Goal: Navigation & Orientation: Find specific page/section

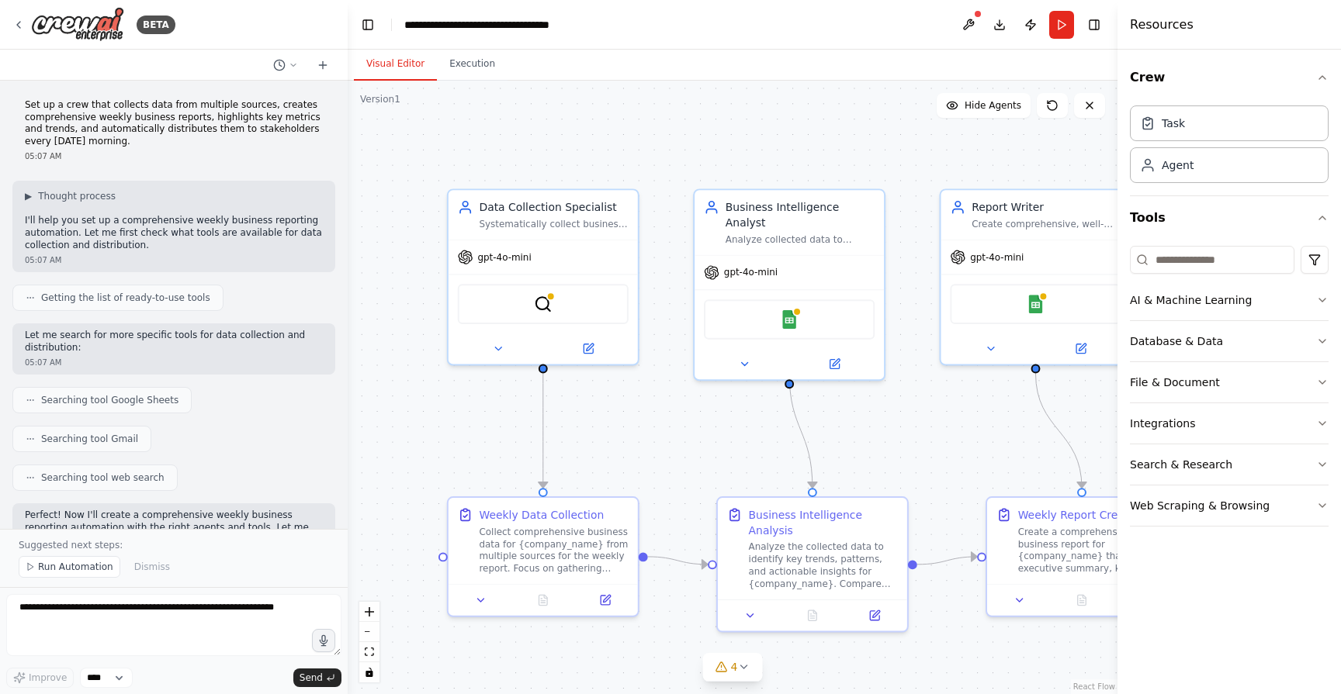
scroll to position [557, 0]
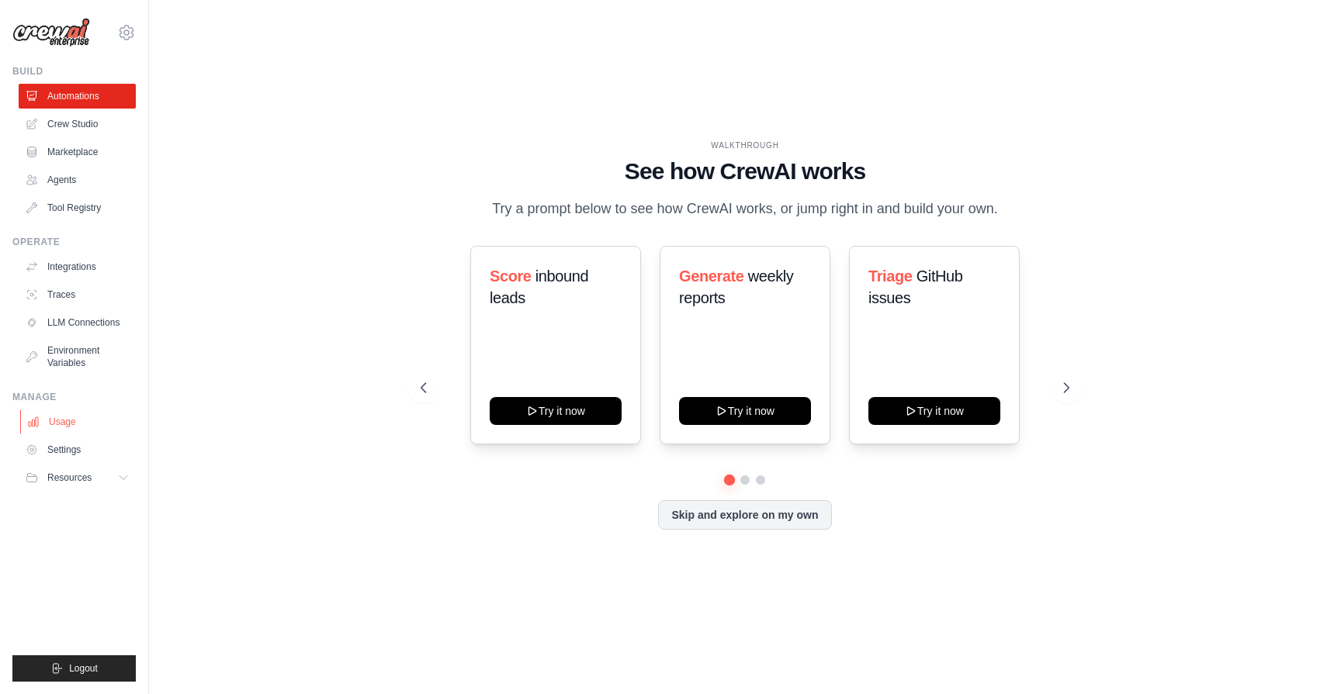
click at [81, 425] on link "Usage" at bounding box center [78, 422] width 117 height 25
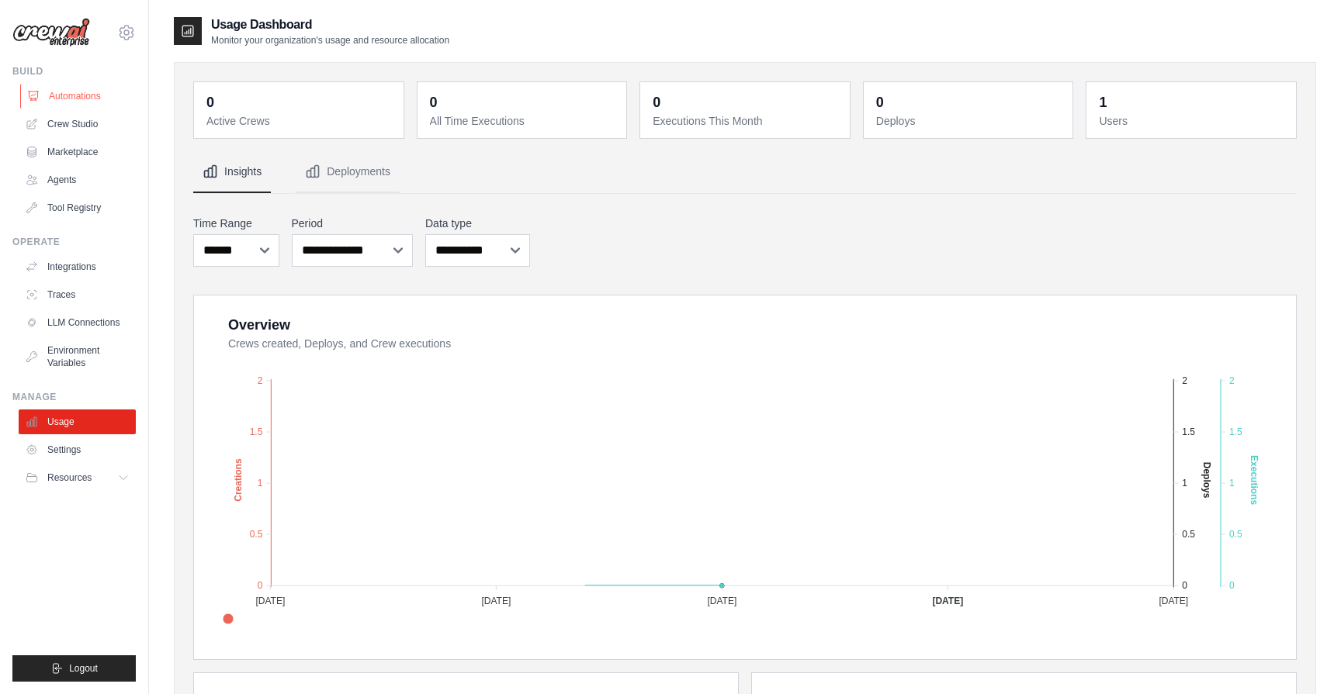
click at [84, 96] on link "Automations" at bounding box center [78, 96] width 117 height 25
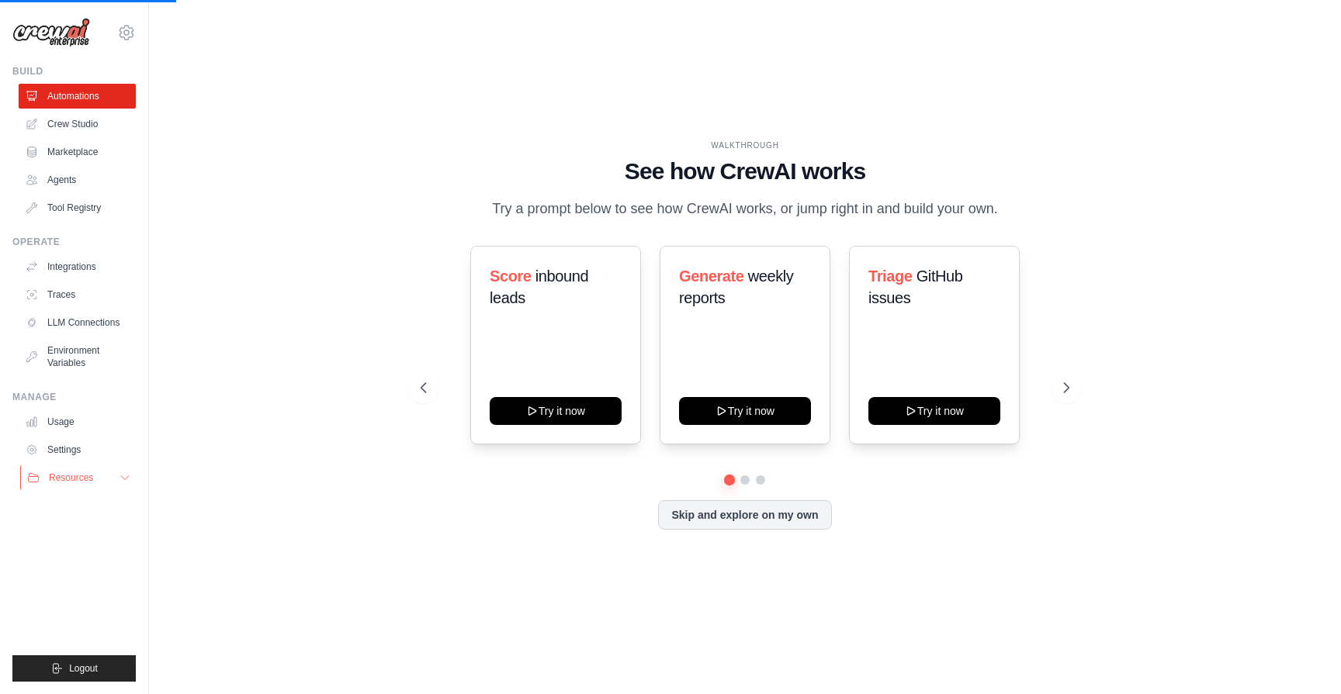
click at [117, 485] on button "Resources" at bounding box center [78, 478] width 117 height 25
click at [94, 501] on ul "Build Automations Crew Studio Marketplace Agents" at bounding box center [73, 373] width 123 height 617
click at [123, 475] on icon at bounding box center [125, 478] width 12 height 12
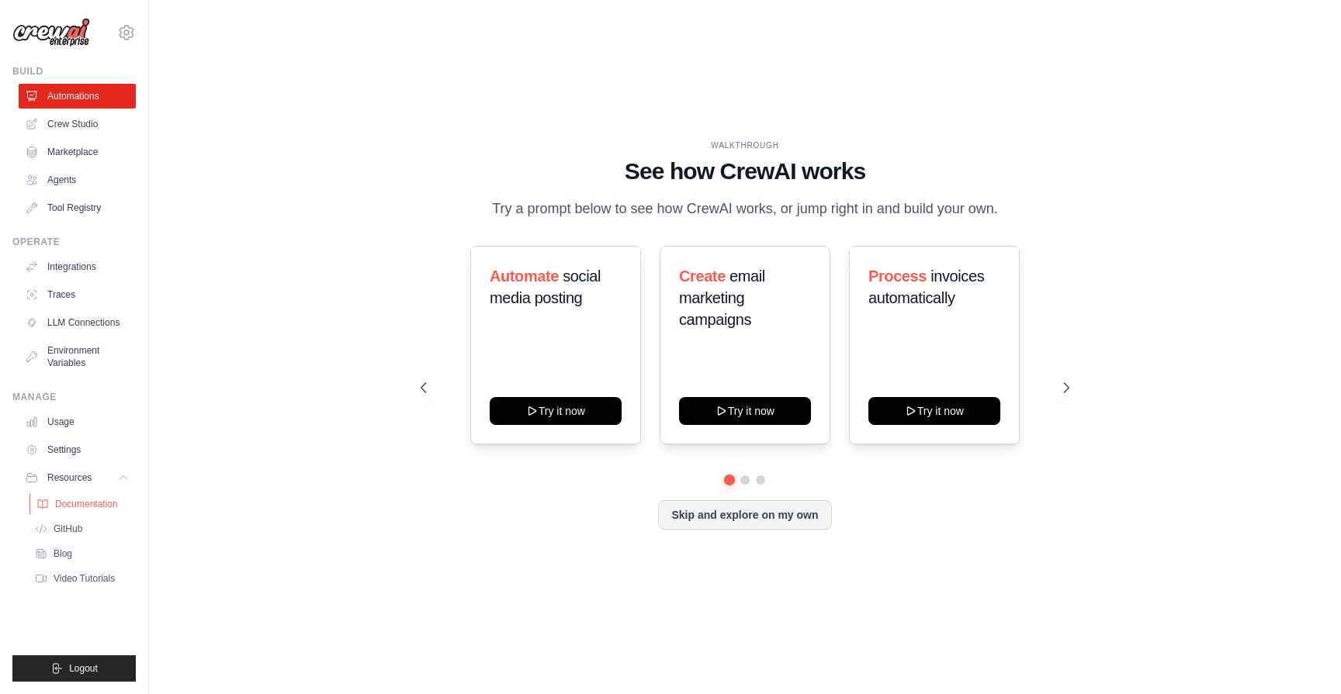
click at [100, 500] on span "Documentation" at bounding box center [86, 504] width 63 height 12
